Goal: Leave review/rating: Leave review/rating

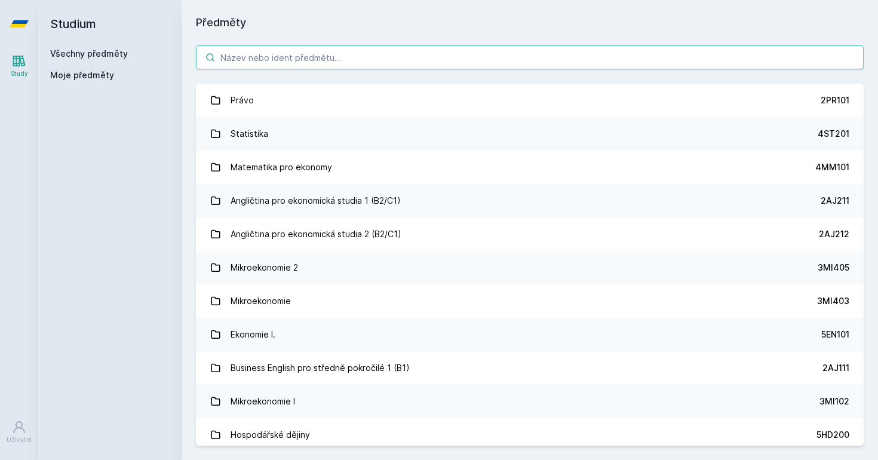
click at [393, 45] on input "search" at bounding box center [530, 57] width 668 height 24
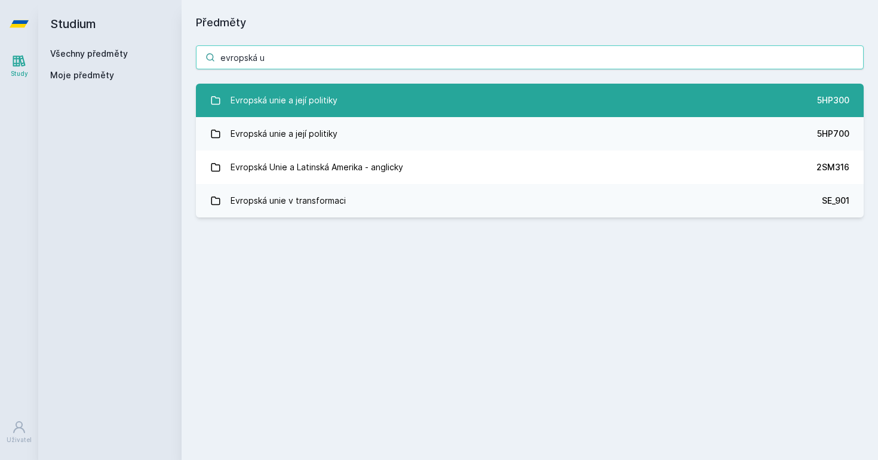
type input "evropská u"
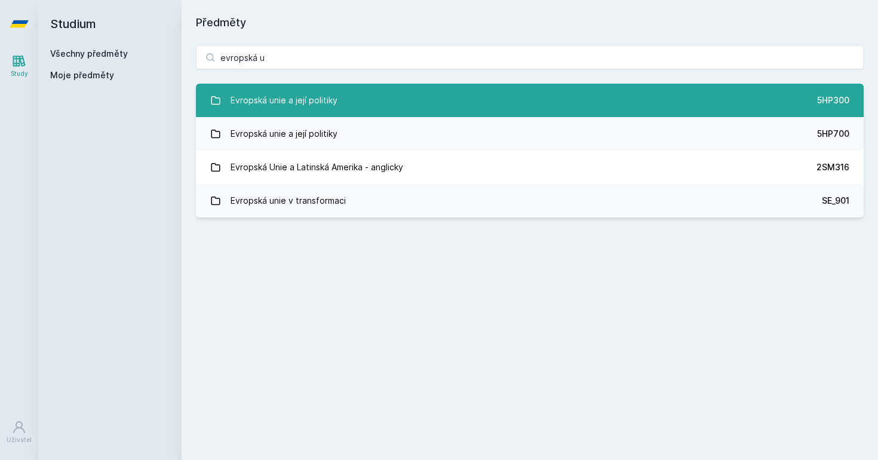
click at [342, 91] on link "Evropská unie a její politiky 5HP300" at bounding box center [530, 100] width 668 height 33
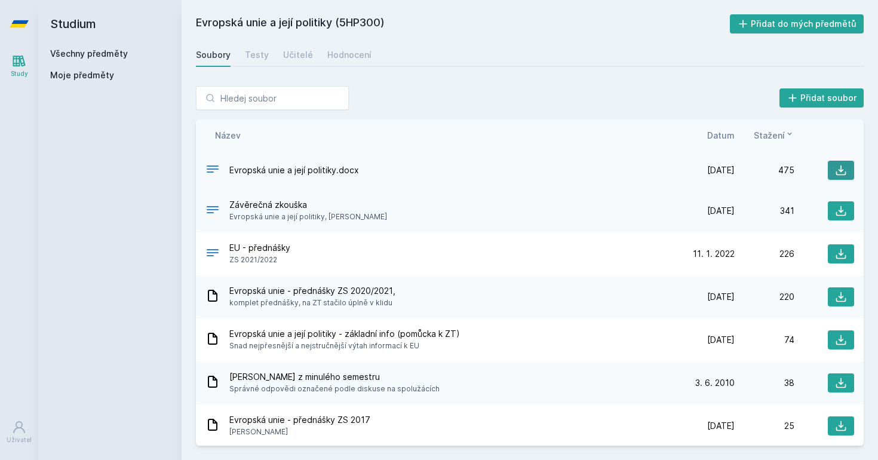
click at [841, 168] on icon at bounding box center [841, 170] width 12 height 12
click at [343, 212] on span "Evropská unie a její politiky, [PERSON_NAME]" at bounding box center [308, 217] width 158 height 12
click at [839, 215] on icon at bounding box center [841, 211] width 10 height 10
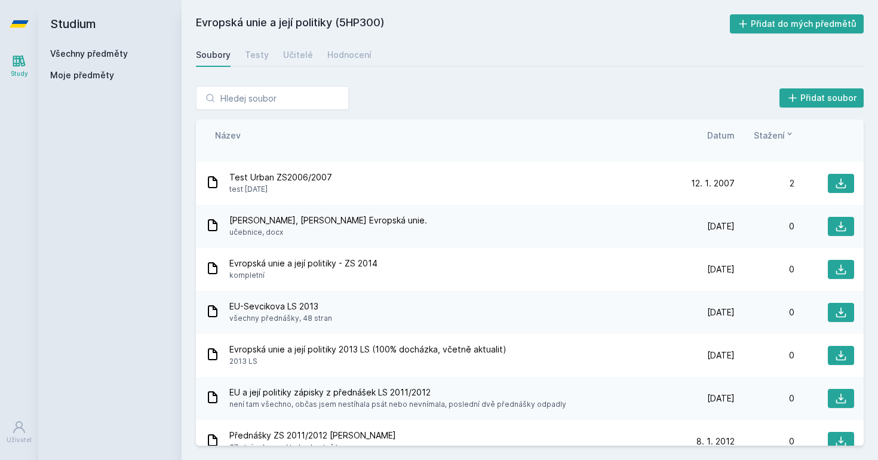
scroll to position [218, 0]
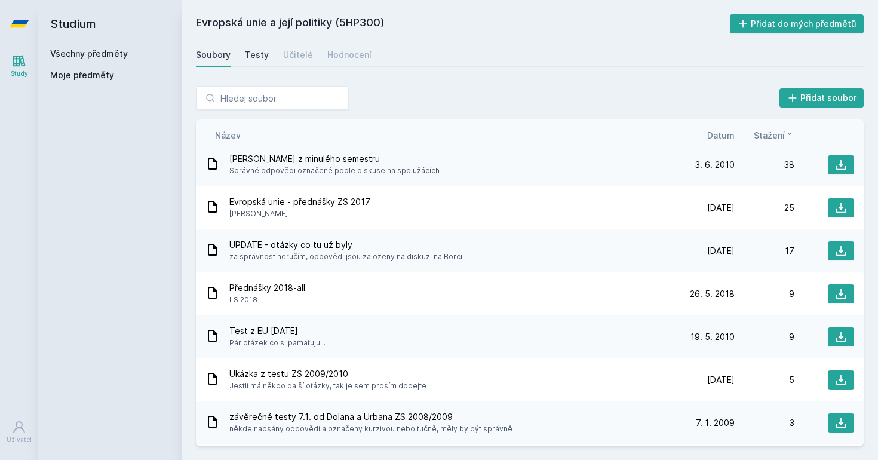
click at [251, 53] on div "Testy" at bounding box center [257, 55] width 24 height 12
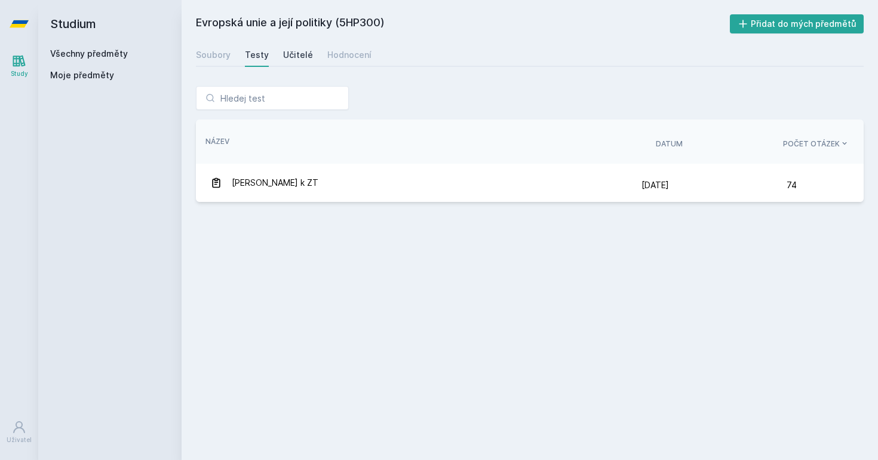
click at [283, 61] on link "Učitelé" at bounding box center [298, 55] width 30 height 24
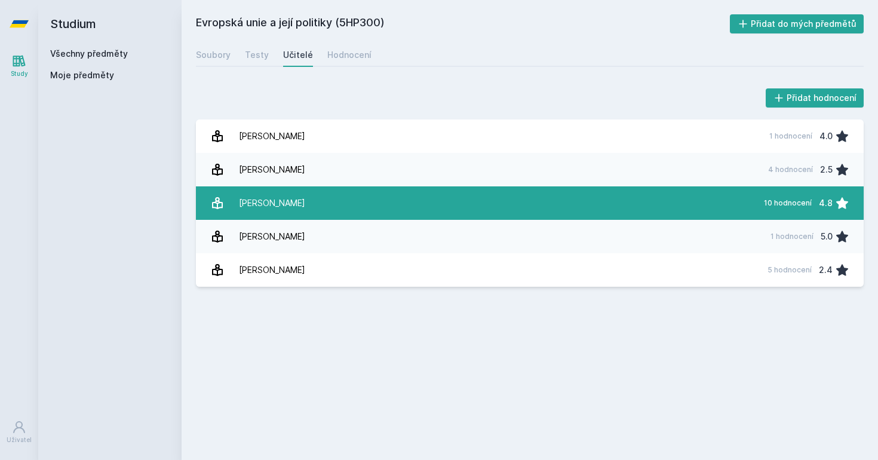
click at [267, 196] on div "[PERSON_NAME]" at bounding box center [272, 203] width 66 height 24
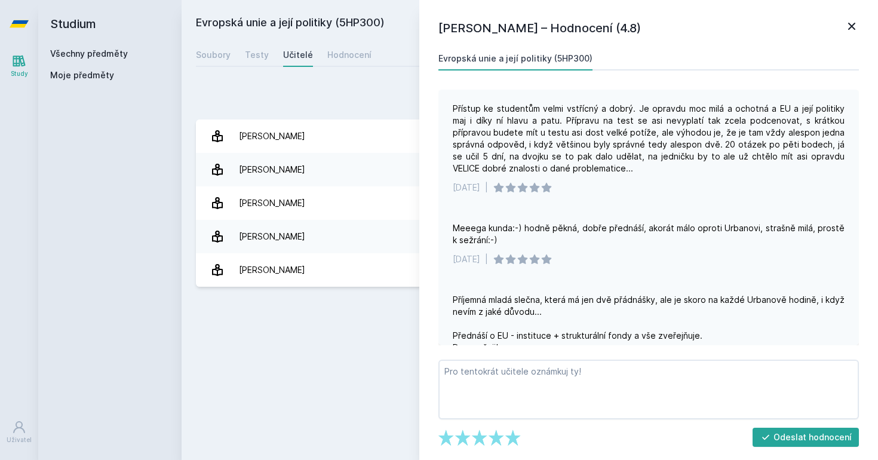
scroll to position [420, 0]
drag, startPoint x: 453, startPoint y: 217, endPoint x: 522, endPoint y: 213, distance: 70.0
click at [522, 222] on div "Meeega kunda:-) hodně pěkná, dobře přednáší, akorát málo oproti Urbanovi, straš…" at bounding box center [649, 234] width 392 height 24
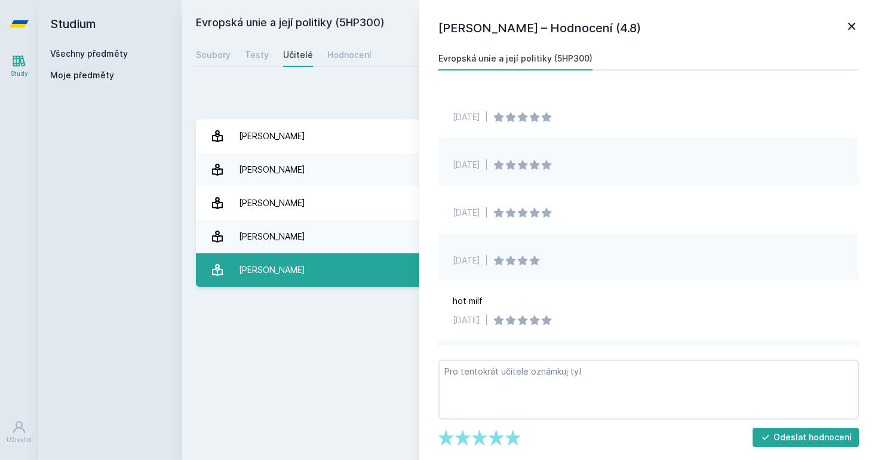
scroll to position [0, 0]
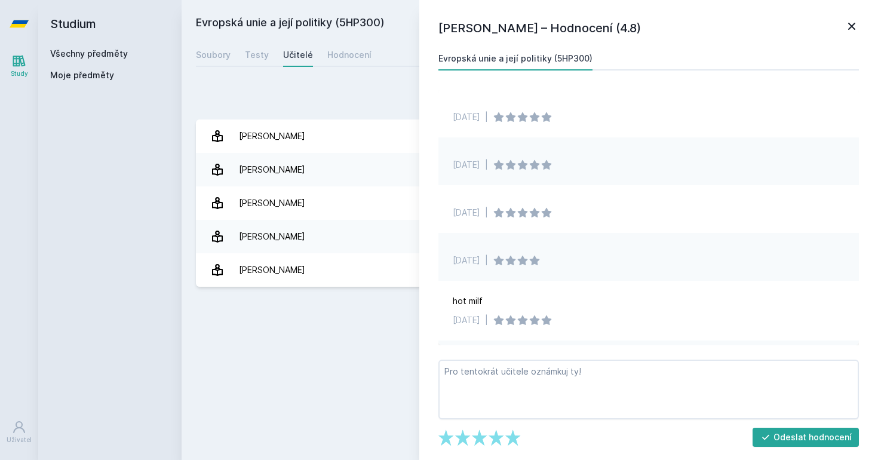
click at [326, 102] on div "Přidat hodnocení" at bounding box center [530, 98] width 668 height 24
click at [859, 23] on div "[PERSON_NAME] – Hodnocení (4.8) Evropská unie a její politiky (5HP300) [DATE] |…" at bounding box center [648, 230] width 459 height 460
click at [857, 23] on icon at bounding box center [851, 26] width 14 height 14
